Goal: Task Accomplishment & Management: Use online tool/utility

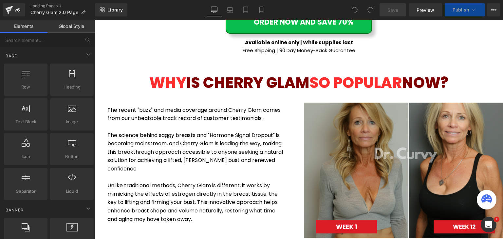
scroll to position [556, 0]
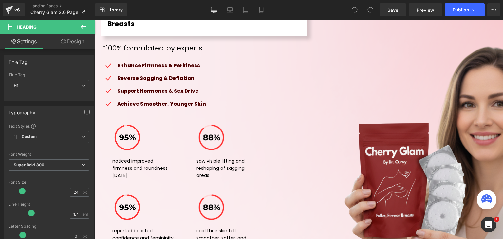
scroll to position [4679, 0]
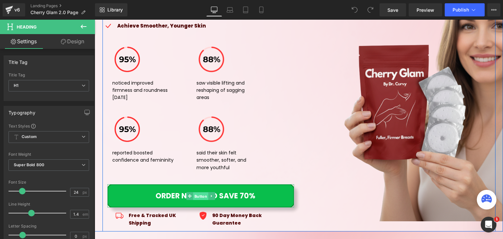
click at [199, 192] on span "Button" at bounding box center [200, 196] width 15 height 8
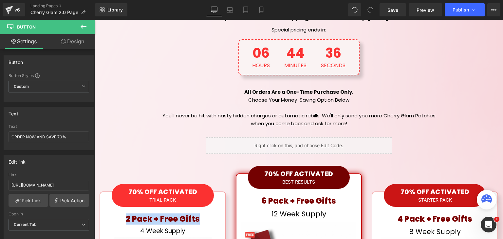
scroll to position [3174, 0]
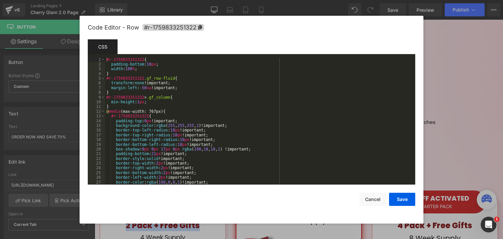
click at [228, 0] on div "Button You are previewing how the will restyle your page. You can not edit Elem…" at bounding box center [251, 0] width 503 height 0
click at [170, 24] on span "#r-1759833251322" at bounding box center [173, 27] width 62 height 7
copy span "2 Pack + Free Gifts"
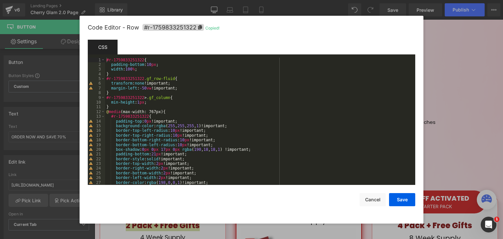
click at [454, 85] on div at bounding box center [251, 119] width 503 height 239
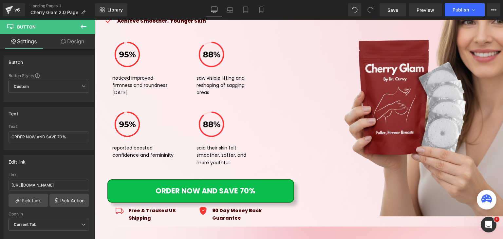
scroll to position [4745, 0]
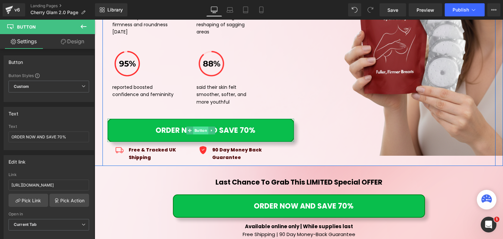
click at [199, 126] on span "Button" at bounding box center [200, 130] width 15 height 8
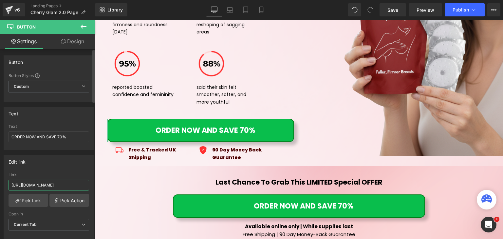
click at [42, 182] on input "[URL][DOMAIN_NAME]" at bounding box center [49, 184] width 80 height 11
paste input "#r-1759833251322"
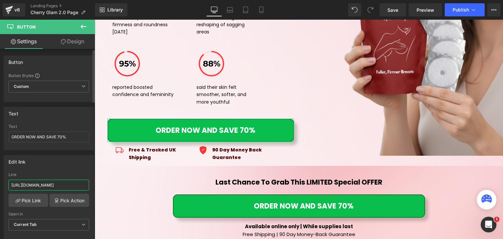
type input "#r-1759833251322"
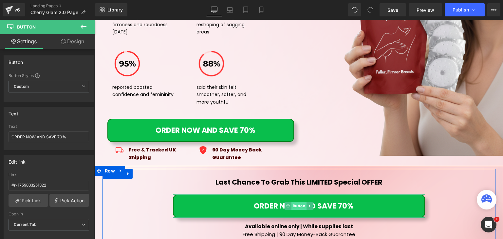
click at [291, 202] on span "Button" at bounding box center [298, 206] width 15 height 8
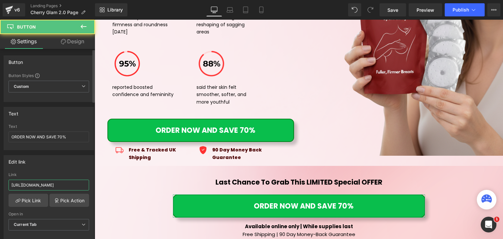
click at [69, 181] on input "[URL][DOMAIN_NAME]" at bounding box center [49, 184] width 80 height 11
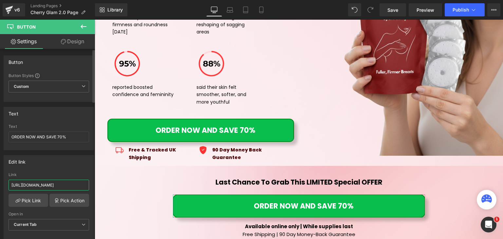
click at [69, 181] on input "[URL][DOMAIN_NAME]" at bounding box center [49, 184] width 80 height 11
paste input "#r-1759833251322"
type input "#r-1759833251322"
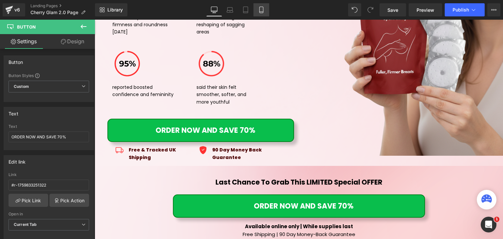
click at [258, 9] on icon at bounding box center [261, 10] width 7 height 7
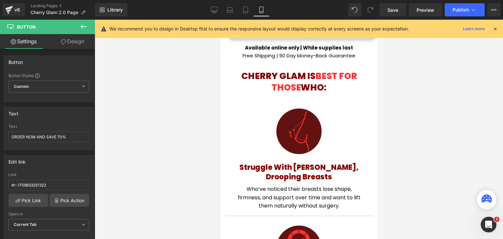
scroll to position [0, 0]
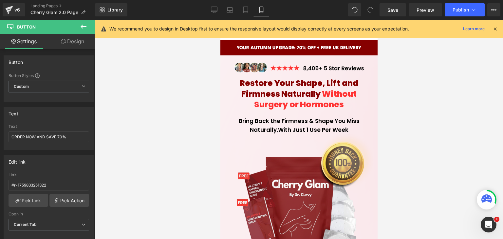
click at [496, 30] on icon at bounding box center [495, 29] width 6 height 6
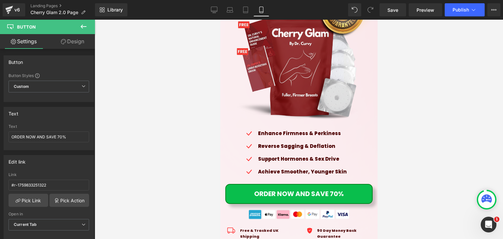
scroll to position [127, 0]
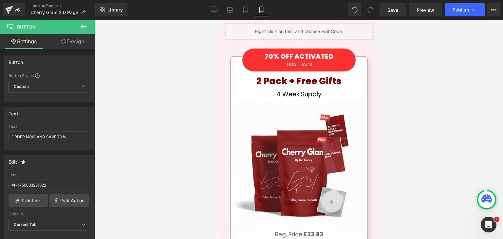
drag, startPoint x: 375, startPoint y: 27, endPoint x: 602, endPoint y: 165, distance: 266.1
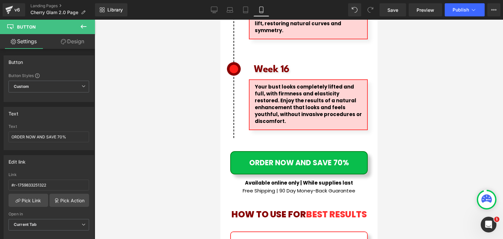
scroll to position [4082, 0]
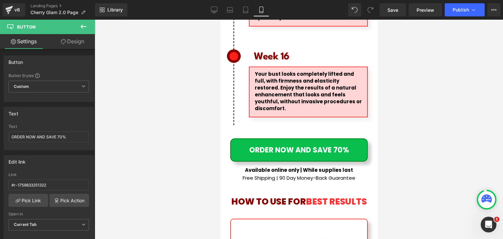
click at [297, 138] on div "ORDER NOW AND SAVE 70% Button" at bounding box center [298, 149] width 137 height 23
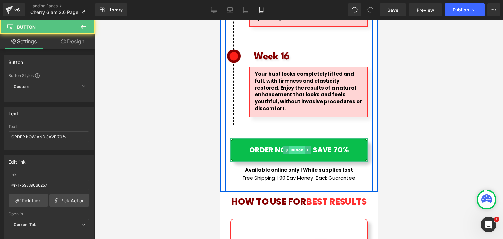
click at [294, 146] on span "Button" at bounding box center [296, 150] width 15 height 8
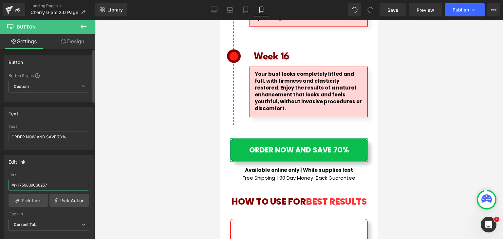
click at [60, 183] on input "#r-1759839066257" at bounding box center [49, 184] width 80 height 11
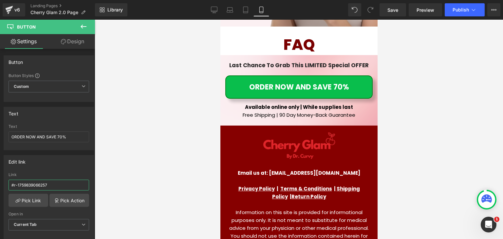
scroll to position [9121, 0]
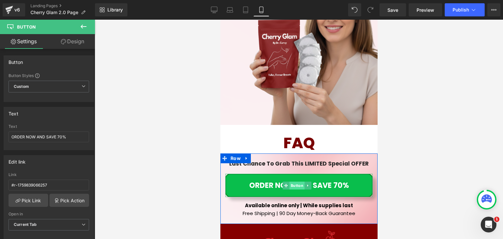
click at [295, 181] on span "Button" at bounding box center [296, 185] width 15 height 8
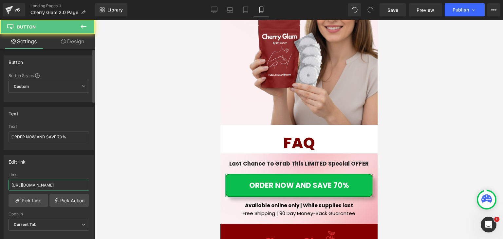
click at [46, 188] on input "[URL][DOMAIN_NAME]" at bounding box center [49, 184] width 80 height 11
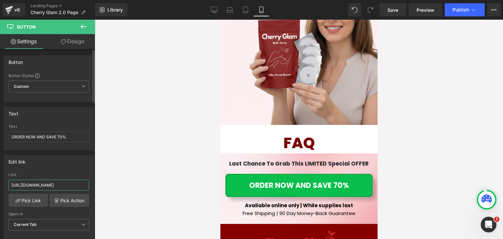
click at [46, 188] on input "[URL][DOMAIN_NAME]" at bounding box center [49, 184] width 80 height 11
paste input "#r-1759839066257"
type input "#r-1759839066257"
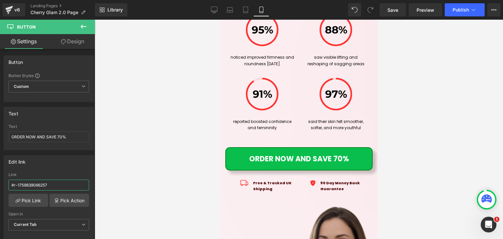
scroll to position [8826, 0]
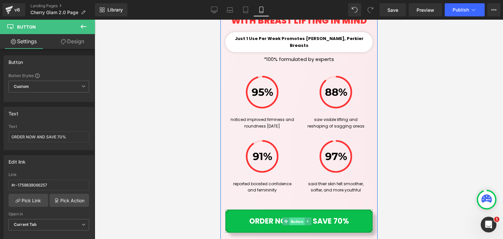
click at [294, 217] on span "Button" at bounding box center [296, 221] width 15 height 8
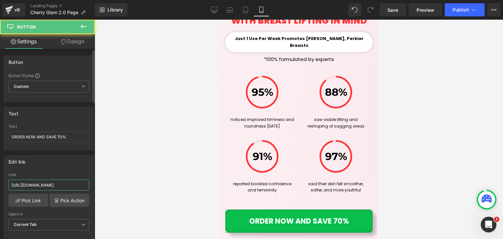
click at [71, 181] on input "[URL][DOMAIN_NAME]" at bounding box center [49, 184] width 80 height 11
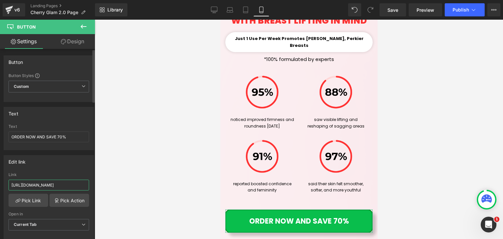
paste input "#r-1759839066257"
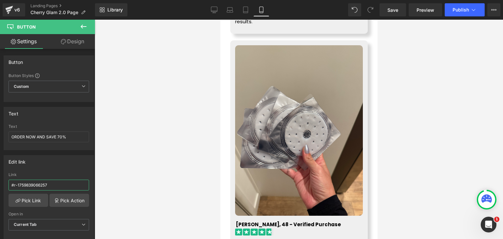
scroll to position [8466, 0]
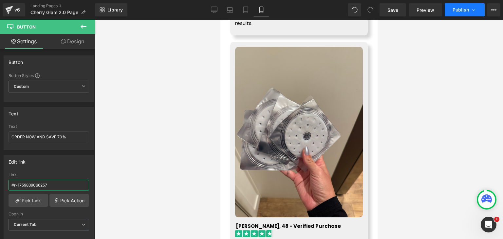
type input "#r-1759839066257"
click at [463, 6] on button "Publish" at bounding box center [464, 9] width 40 height 13
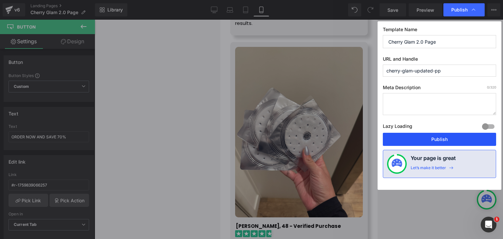
click at [442, 136] on button "Publish" at bounding box center [439, 139] width 113 height 13
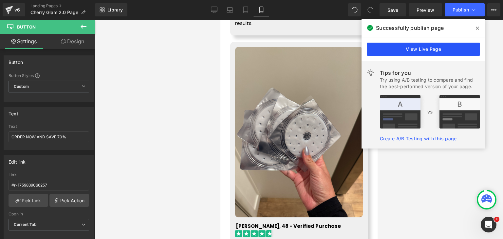
click at [403, 45] on link "View Live Page" at bounding box center [422, 49] width 113 height 13
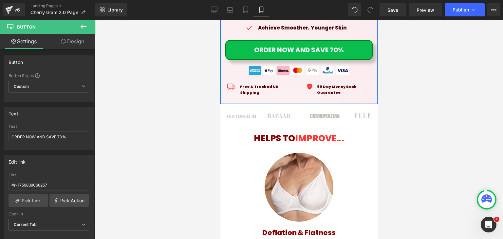
scroll to position [196, 0]
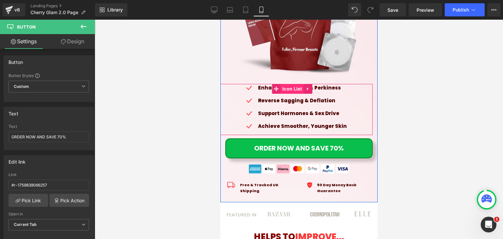
click at [298, 84] on span "Icon List" at bounding box center [291, 89] width 23 height 10
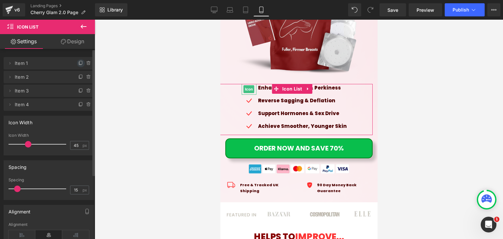
click at [77, 66] on span at bounding box center [81, 63] width 8 height 8
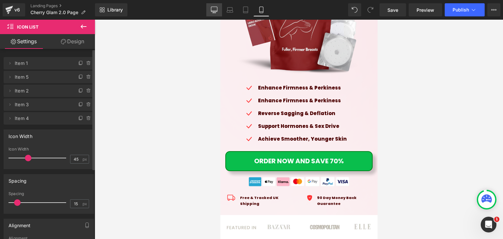
click at [210, 8] on link "Desktop" at bounding box center [214, 9] width 16 height 13
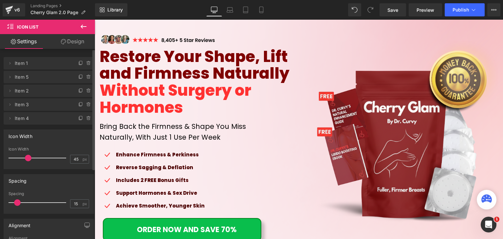
scroll to position [65, 0]
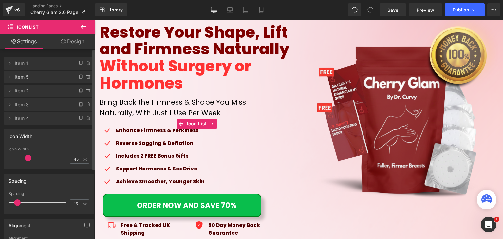
click at [131, 154] on p "Includes 2 FREE Bonus Gifts" at bounding box center [160, 156] width 89 height 8
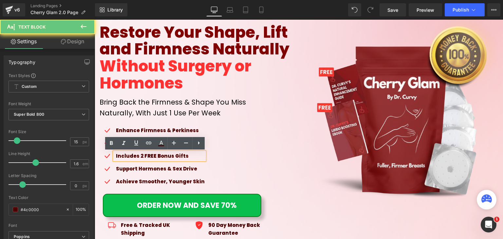
click at [131, 154] on p "Includes 2 FREE Bonus Gifts" at bounding box center [160, 156] width 89 height 8
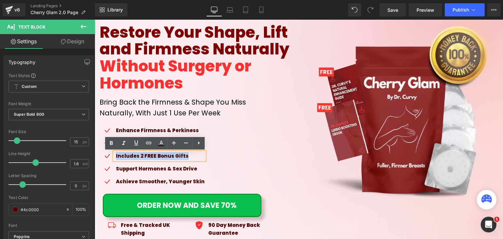
copy p "Includes 2 FREE Bonus Gifts"
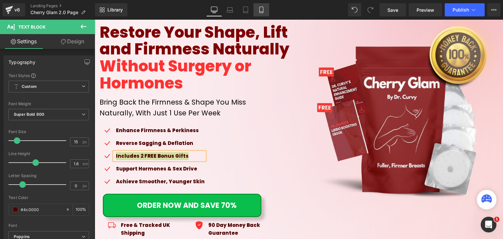
drag, startPoint x: 258, startPoint y: 5, endPoint x: 44, endPoint y: 8, distance: 213.4
click at [258, 5] on link "Mobile" at bounding box center [261, 9] width 16 height 13
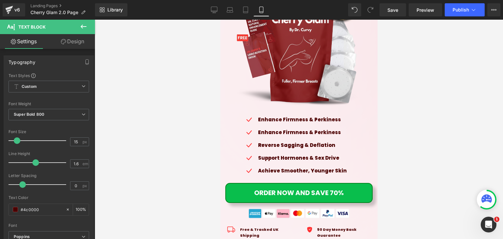
scroll to position [164, 0]
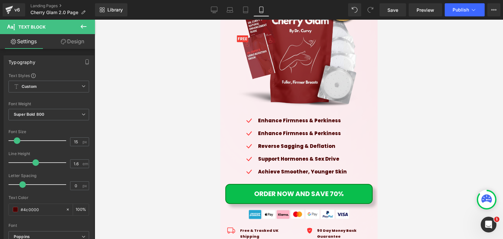
click at [264, 129] on p "Enhance Firmness & Perkiness" at bounding box center [302, 133] width 89 height 8
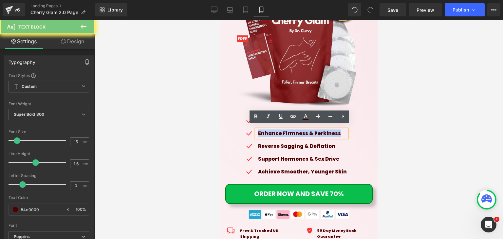
click at [264, 129] on p "Enhance Firmness & Perkiness" at bounding box center [302, 133] width 89 height 8
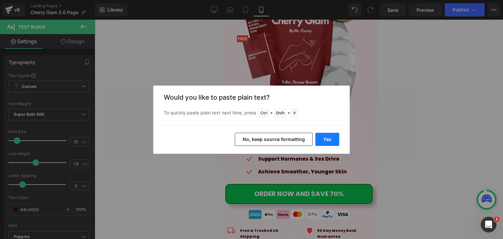
click at [336, 138] on button "Yes" at bounding box center [327, 139] width 24 height 13
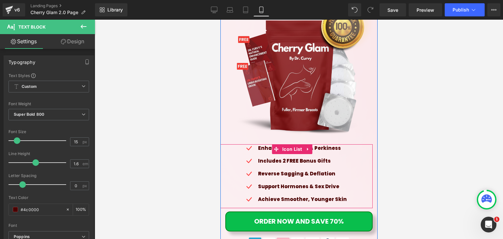
scroll to position [131, 0]
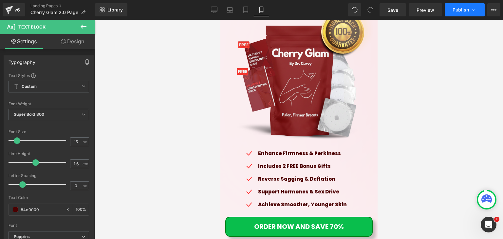
click at [469, 7] on button "Publish" at bounding box center [464, 9] width 40 height 13
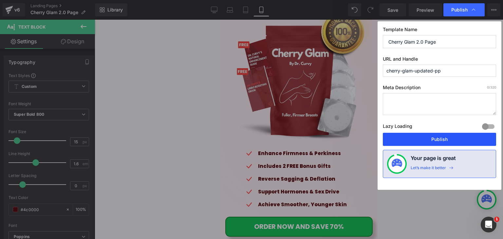
click at [401, 133] on button "Publish" at bounding box center [439, 139] width 113 height 13
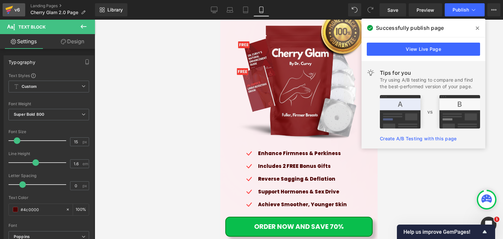
click at [20, 7] on div "v6" at bounding box center [17, 10] width 8 height 9
